Goal: Check status

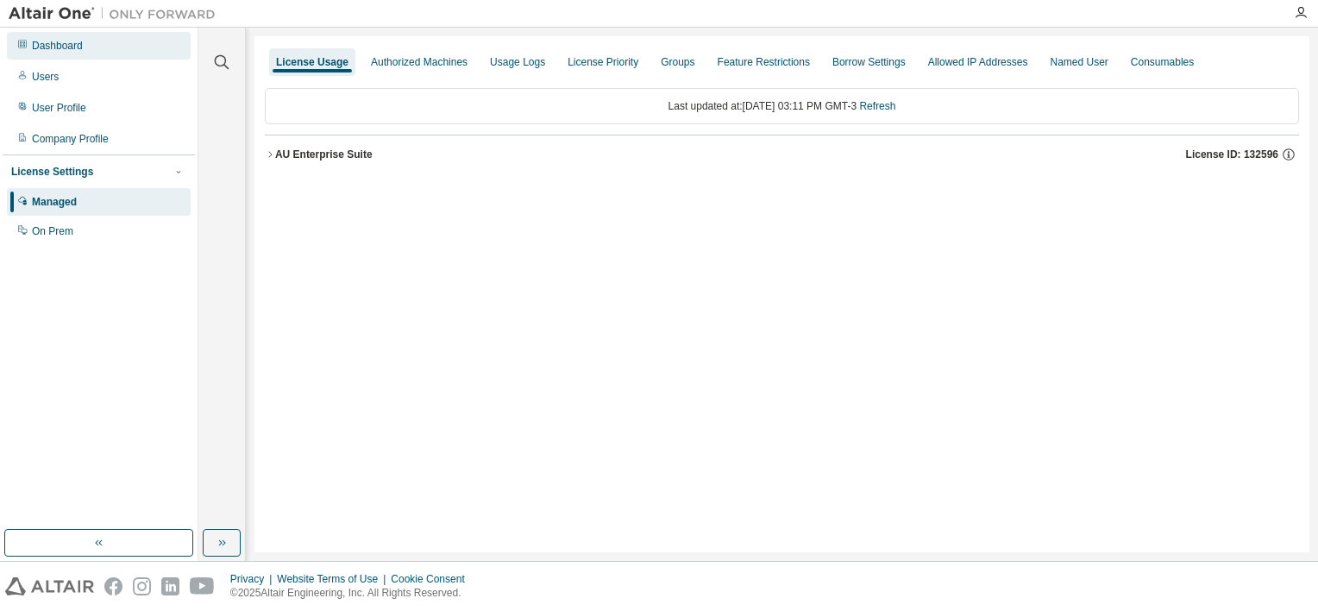
click at [72, 57] on div "Dashboard" at bounding box center [99, 46] width 184 height 28
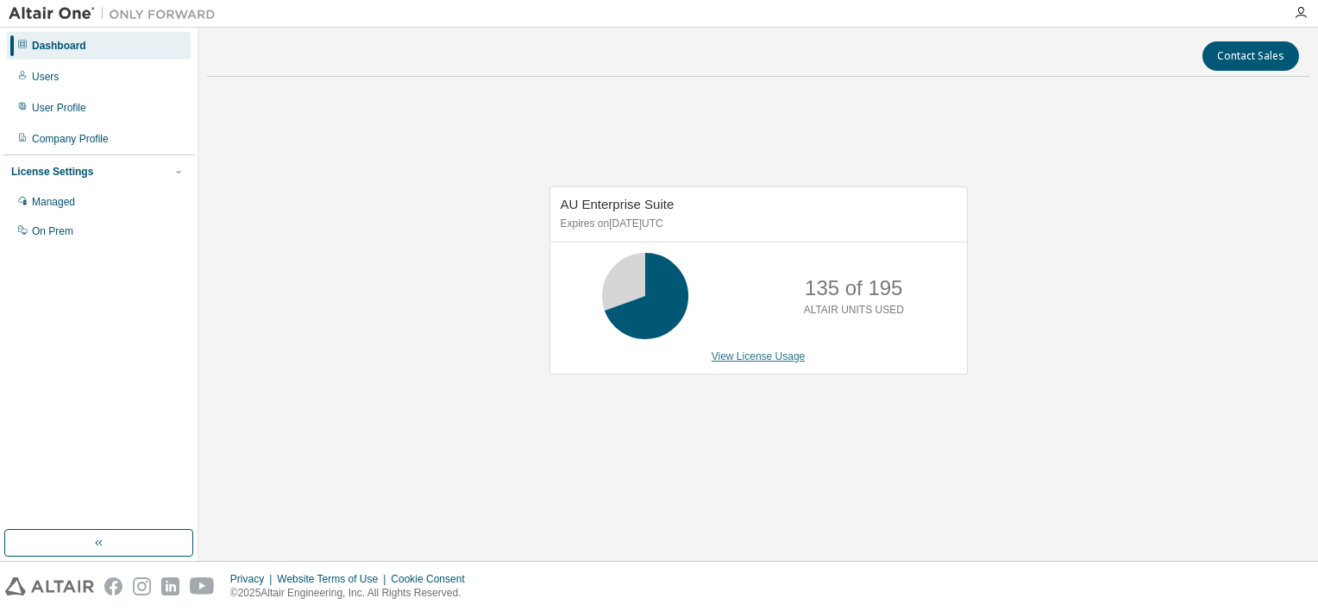
click at [721, 360] on link "View License Usage" at bounding box center [759, 356] width 94 height 12
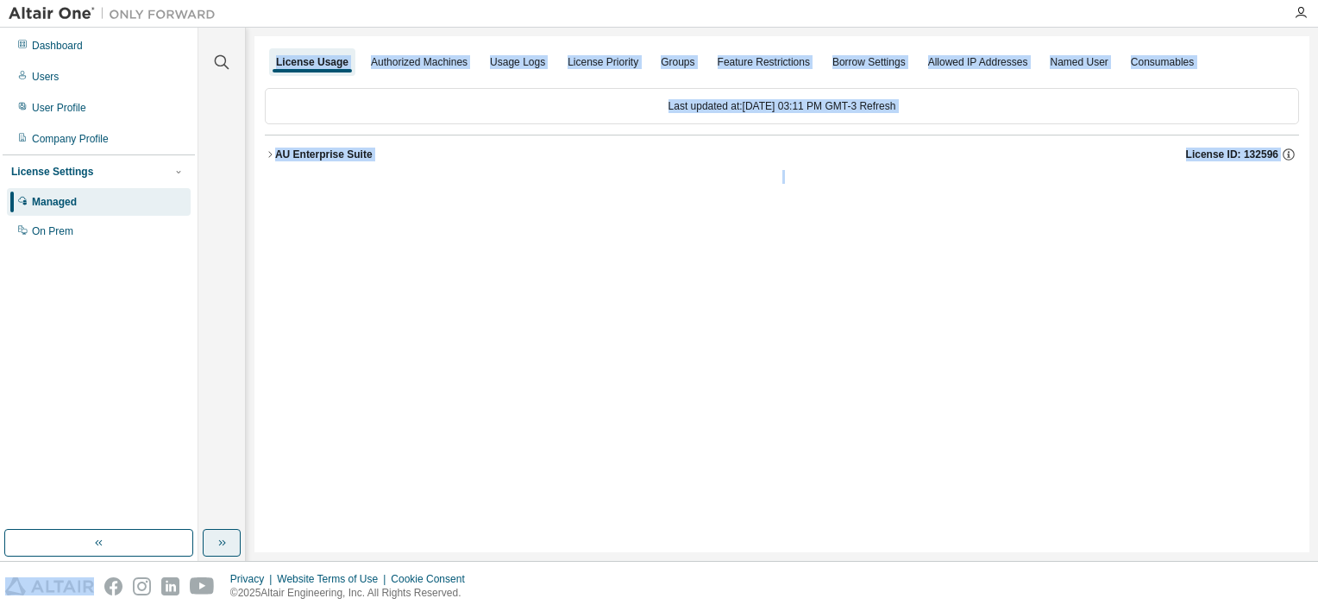
click at [226, 551] on button "button" at bounding box center [222, 543] width 38 height 28
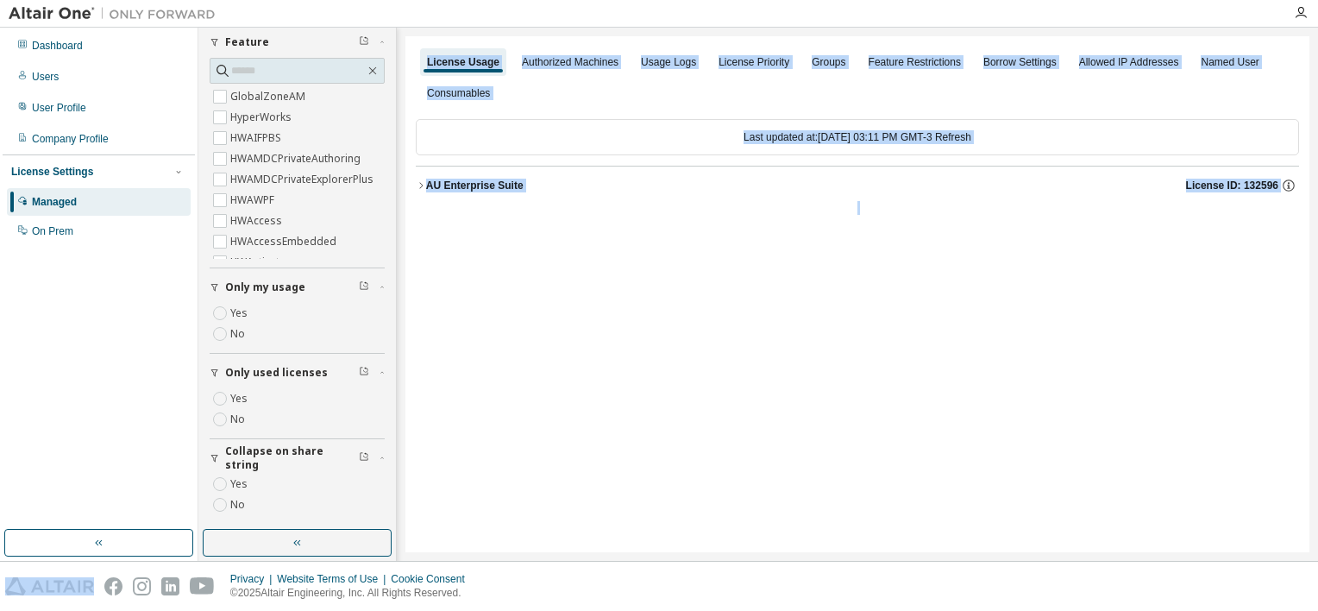
scroll to position [181, 0]
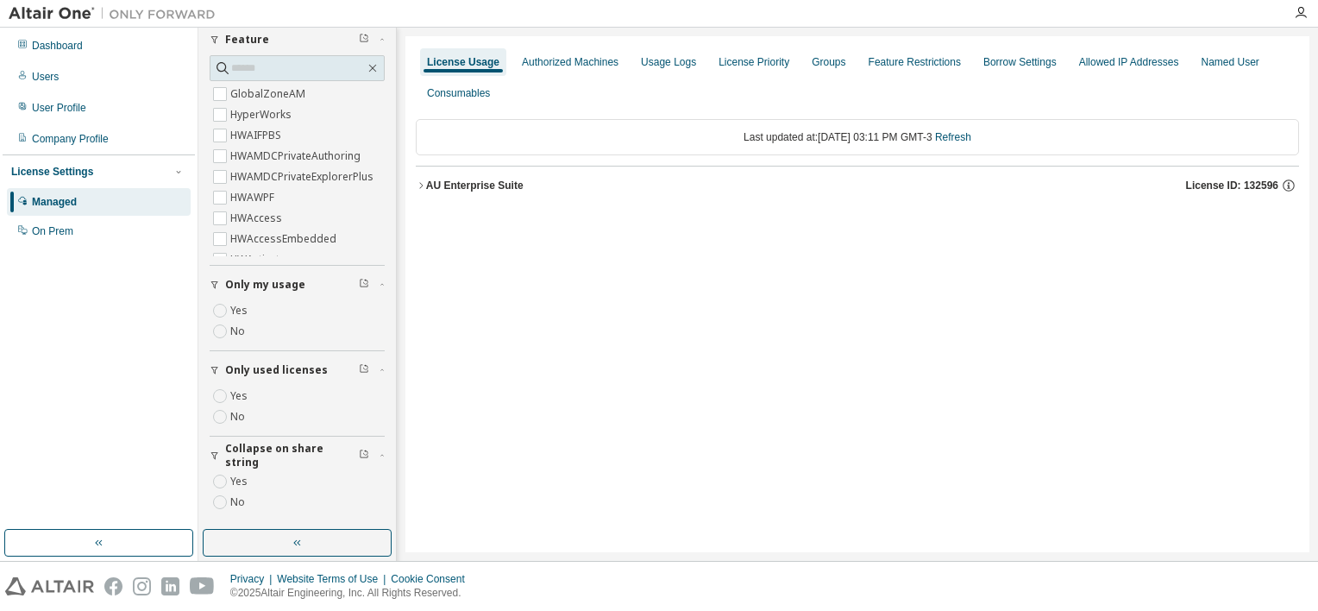
click at [245, 393] on label "Yes" at bounding box center [240, 396] width 21 height 21
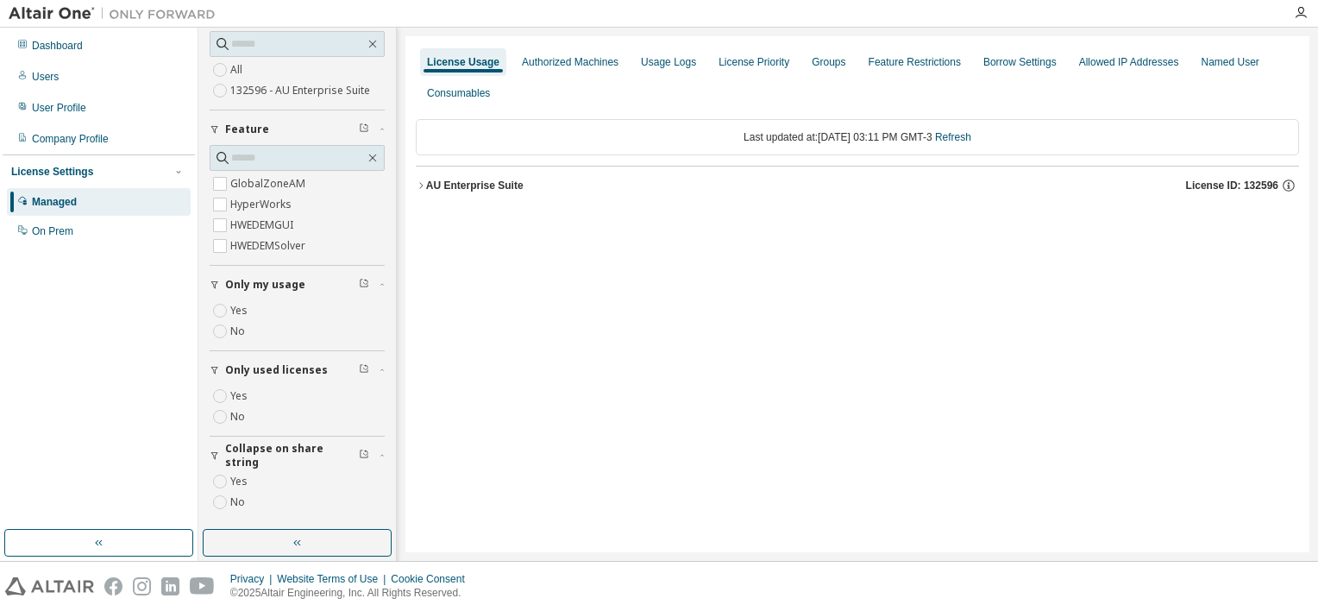
click at [425, 187] on icon "button" at bounding box center [421, 185] width 10 height 10
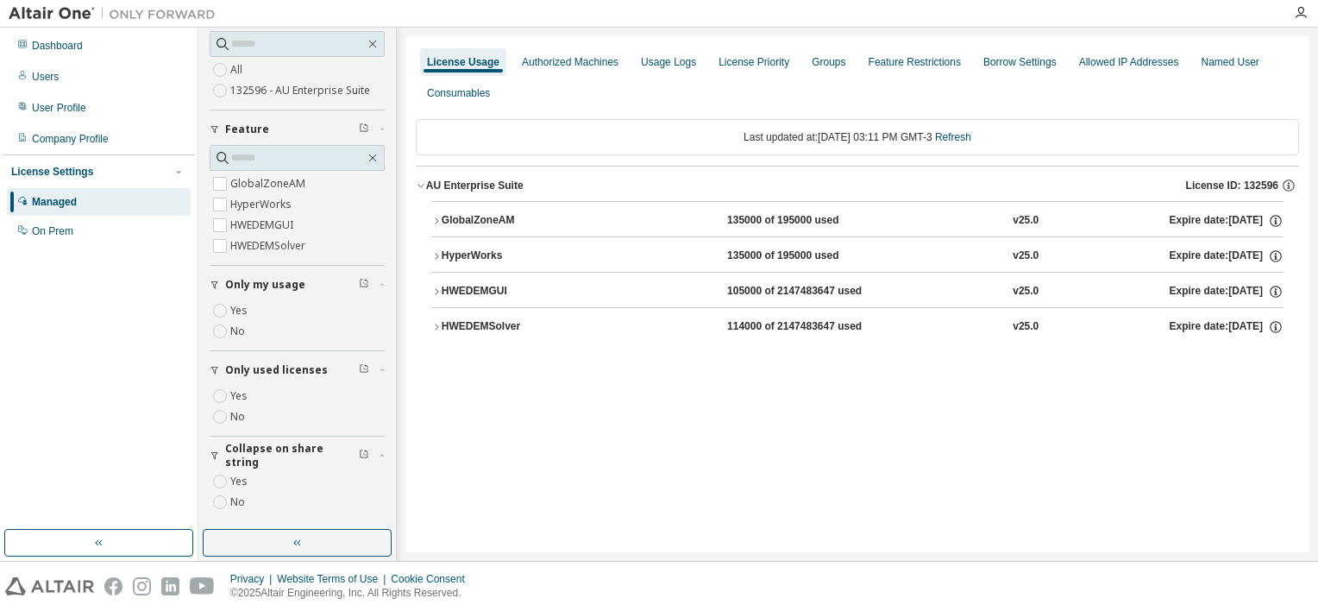
click at [446, 319] on div "HWEDEMSolver" at bounding box center [519, 327] width 155 height 16
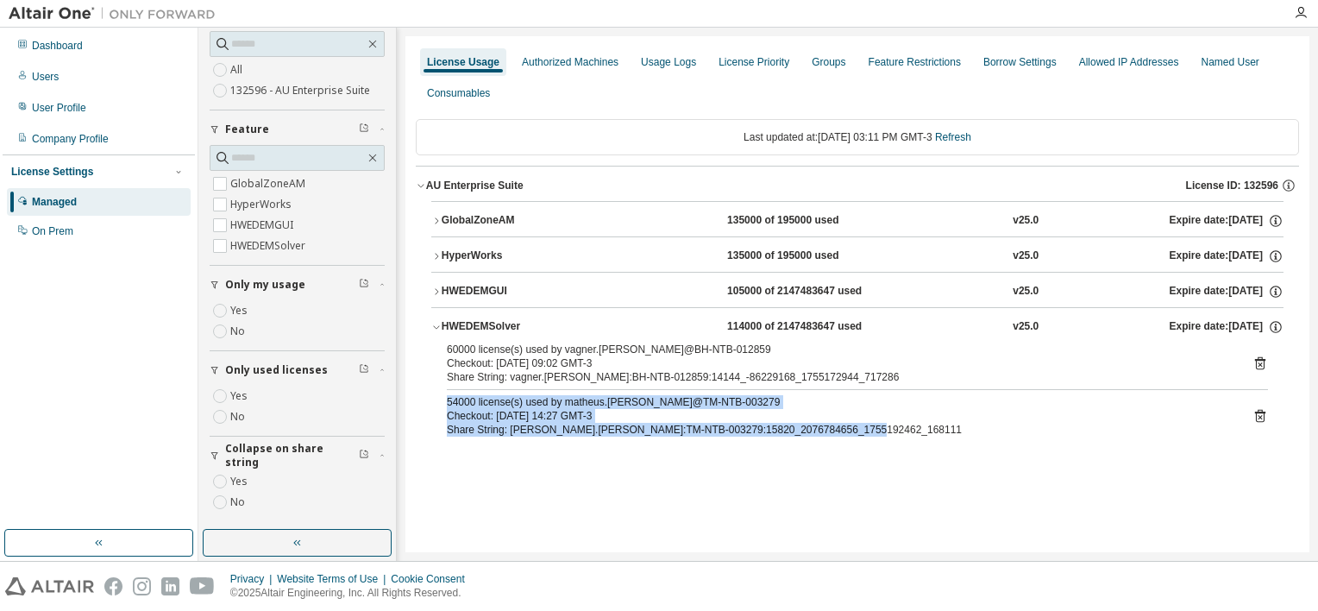
drag, startPoint x: 873, startPoint y: 425, endPoint x: 446, endPoint y: 406, distance: 427.6
click at [447, 406] on div "54000 license(s) used by matheus.santos@TM-NTB-003279 Checkout: 2025-08-14 14:2…" at bounding box center [837, 415] width 780 height 41
click at [738, 423] on div "Share String: matheus.santos:TM-NTB-003279:15820_2076784656_1755192462_168111" at bounding box center [837, 430] width 780 height 14
